Goal: Find contact information: Find contact information

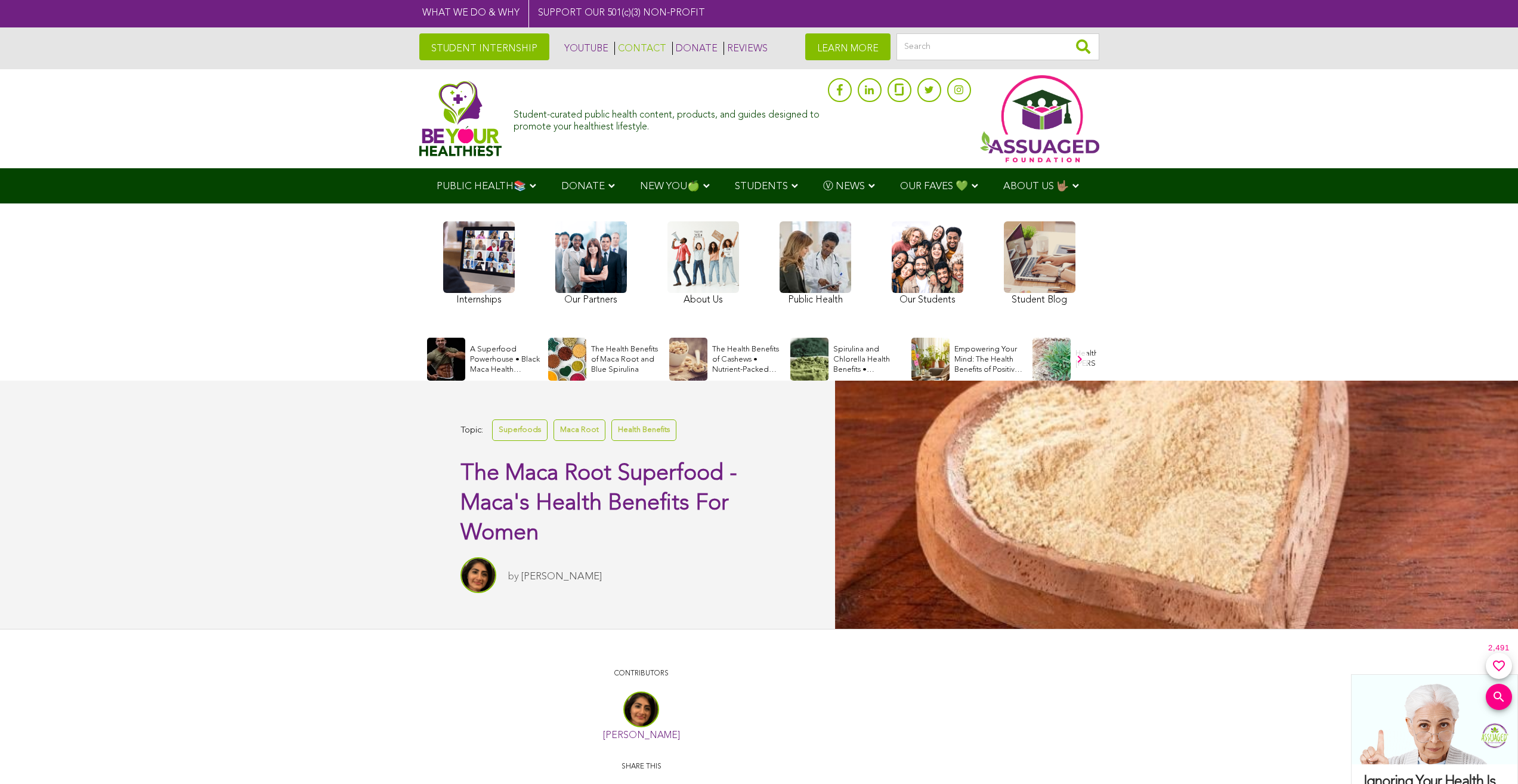
click at [640, 49] on link "CONTACT" at bounding box center [640, 49] width 52 height 13
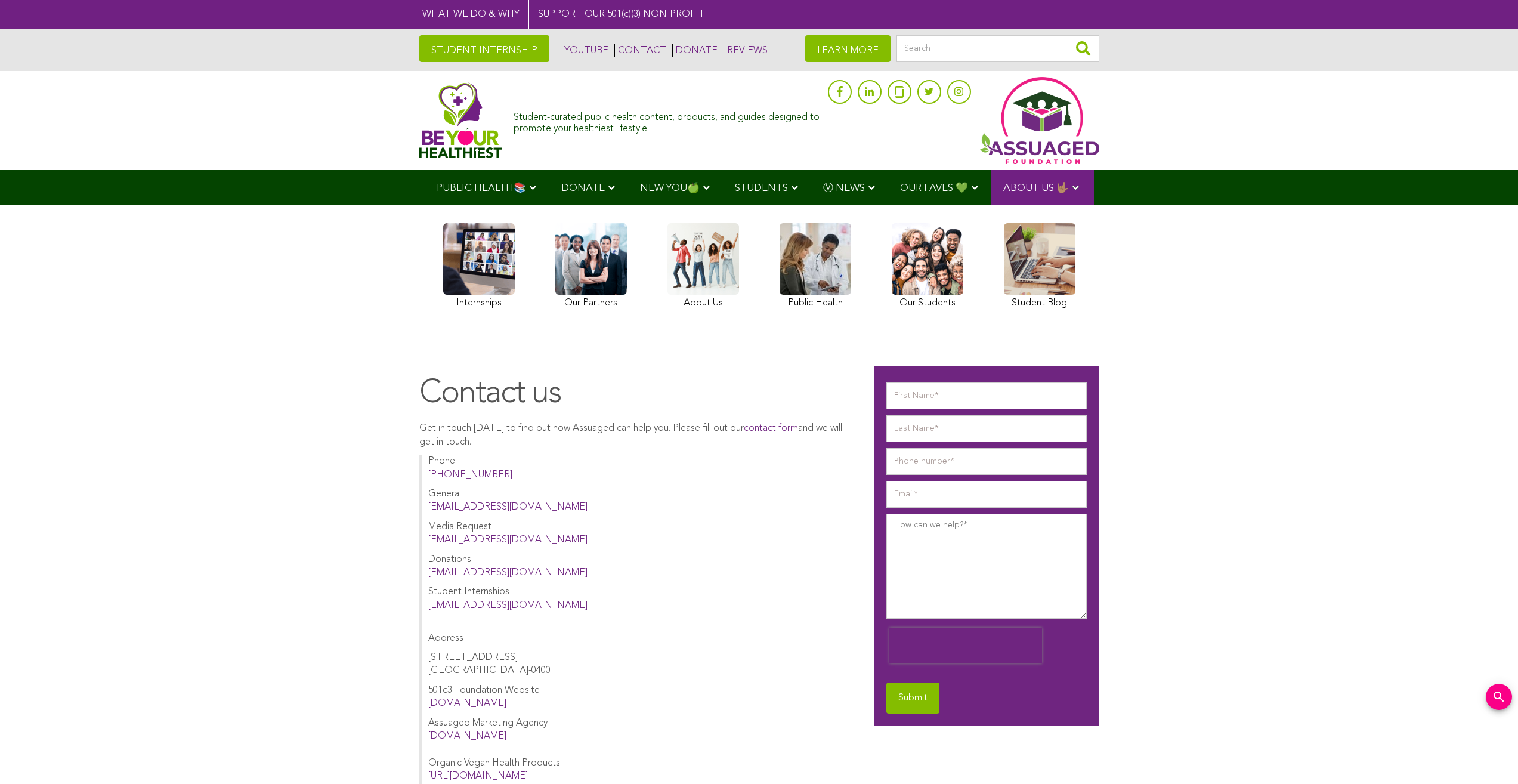
click at [810, 43] on link "LEARN MORE" at bounding box center [848, 49] width 85 height 27
